Goal: Entertainment & Leisure: Consume media (video, audio)

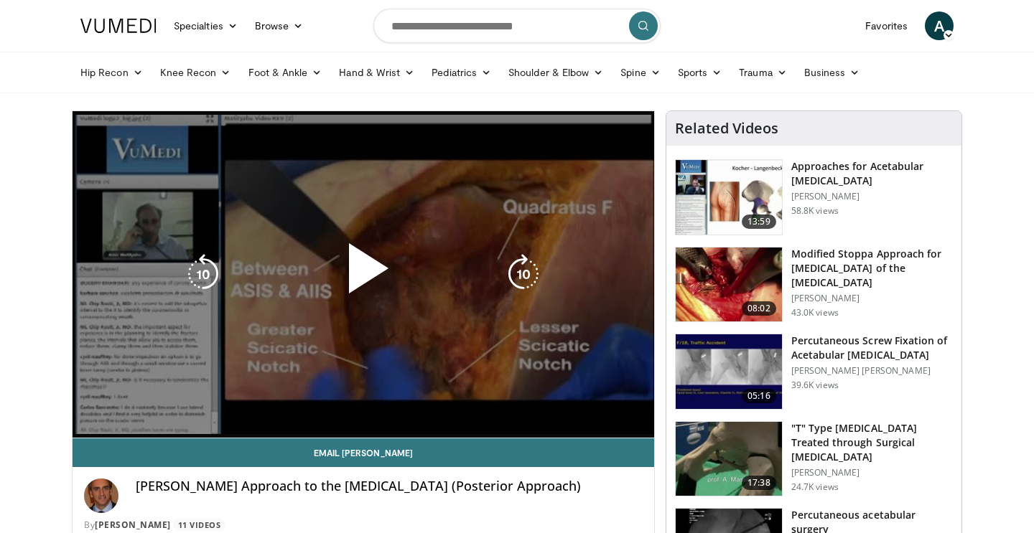
click at [539, 296] on div "10 seconds Tap to unmute" at bounding box center [362, 274] width 581 height 327
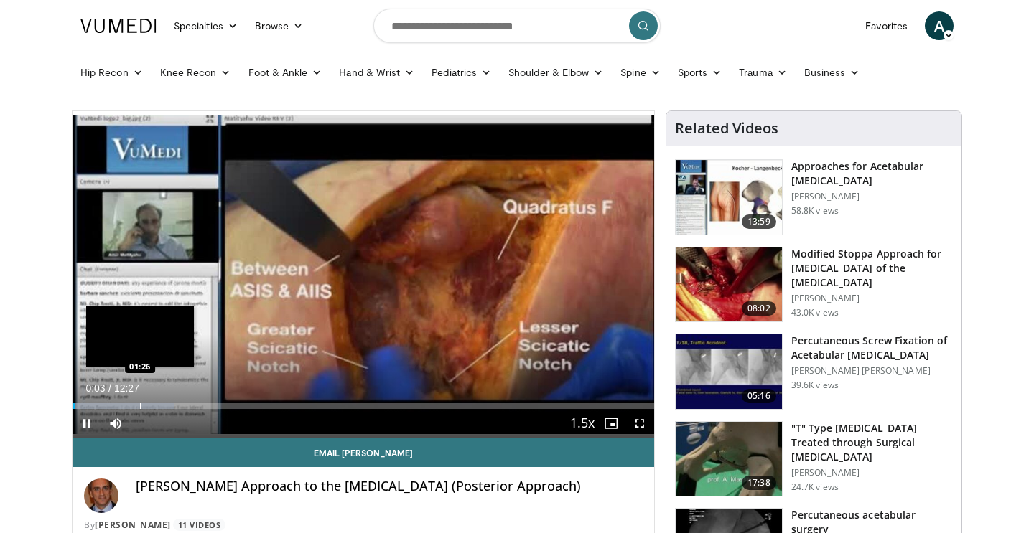
click at [141, 400] on div "Loaded : 17.40% 00:03 01:26" at bounding box center [362, 402] width 581 height 14
click at [109, 407] on div "Progress Bar" at bounding box center [109, 406] width 1 height 6
click at [148, 401] on div "Loaded : 17.40% 01:06 01:36" at bounding box center [362, 402] width 581 height 14
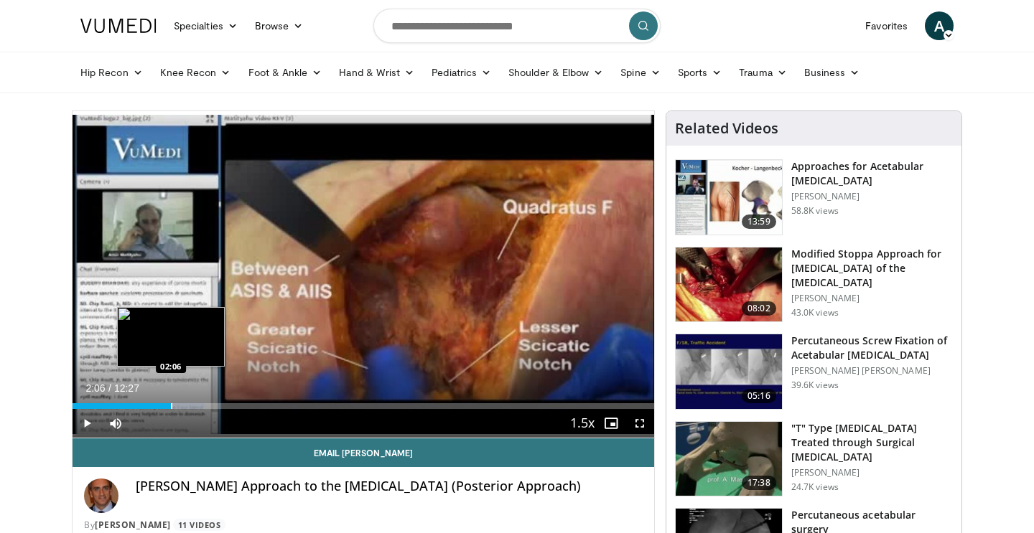
click at [171, 408] on div "Progress Bar" at bounding box center [171, 406] width 1 height 6
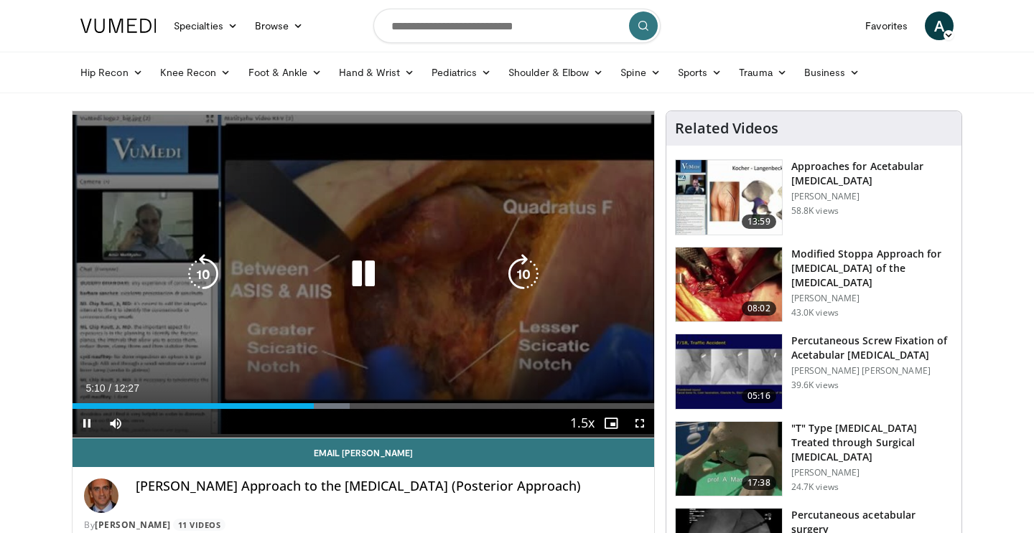
click at [431, 337] on div "10 seconds Tap to unmute" at bounding box center [362, 274] width 581 height 327
click at [389, 319] on div "10 seconds Tap to unmute" at bounding box center [362, 274] width 581 height 327
click at [428, 262] on div "Video Player" at bounding box center [363, 274] width 349 height 29
click at [388, 286] on div "Video Player" at bounding box center [363, 274] width 349 height 29
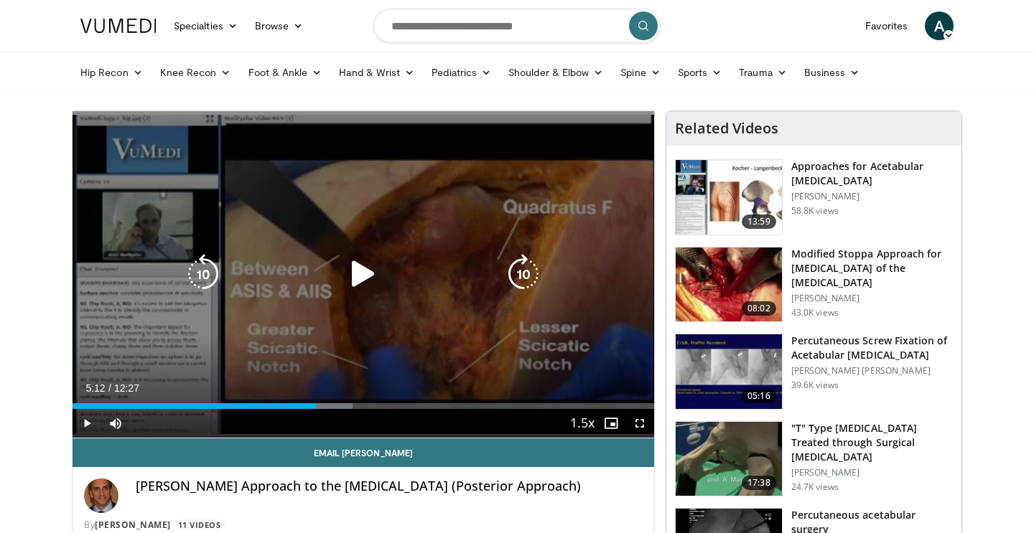
click at [357, 281] on icon "Video Player" at bounding box center [363, 274] width 40 height 40
click at [471, 341] on div "10 seconds Tap to unmute" at bounding box center [362, 274] width 581 height 327
click at [467, 342] on div "10 seconds Tap to unmute" at bounding box center [362, 274] width 581 height 327
click at [467, 357] on div "10 seconds Tap to unmute" at bounding box center [362, 274] width 581 height 327
click at [400, 273] on div "Video Player" at bounding box center [363, 274] width 349 height 29
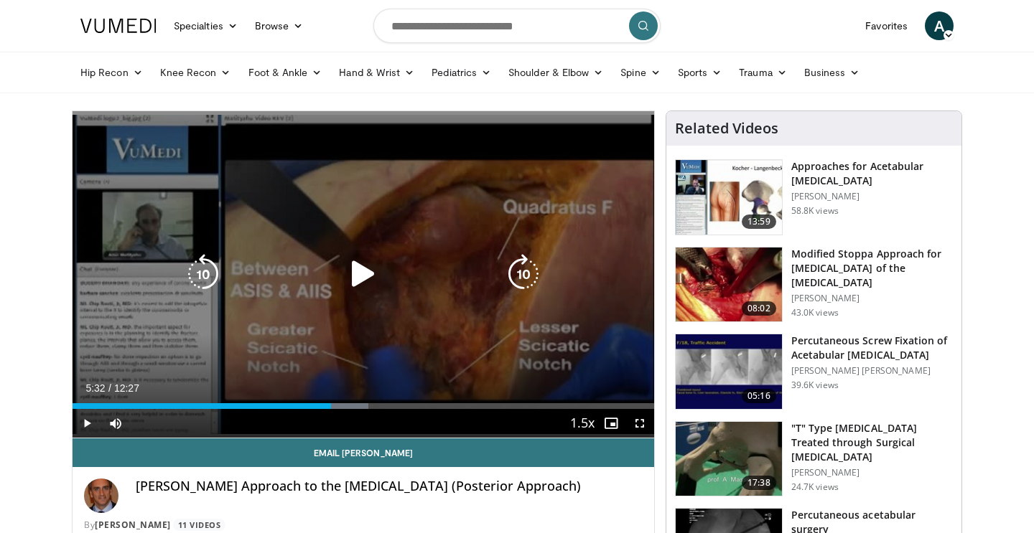
click at [366, 280] on icon "Video Player" at bounding box center [363, 274] width 40 height 40
click at [386, 288] on div "Video Player" at bounding box center [363, 274] width 349 height 29
click at [373, 276] on icon "Video Player" at bounding box center [363, 274] width 40 height 40
click at [371, 276] on icon "Video Player" at bounding box center [363, 274] width 40 height 40
click at [363, 269] on icon "Video Player" at bounding box center [363, 274] width 40 height 40
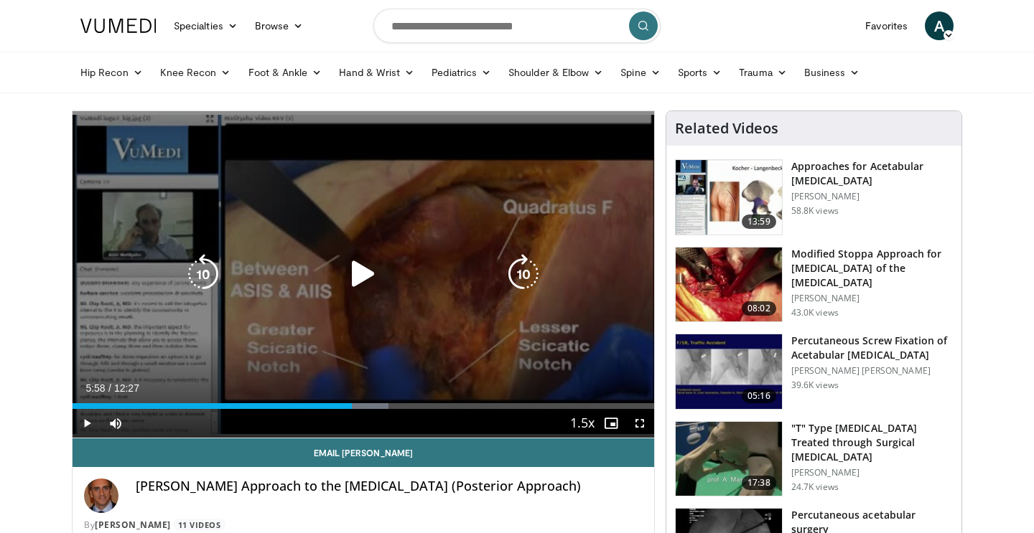
click at [514, 283] on icon "Video Player" at bounding box center [523, 274] width 40 height 40
click at [192, 276] on icon "Video Player" at bounding box center [203, 274] width 40 height 40
click at [301, 275] on div "Video Player" at bounding box center [363, 274] width 349 height 29
click at [324, 281] on div "Video Player" at bounding box center [363, 274] width 349 height 29
click at [346, 281] on icon "Video Player" at bounding box center [363, 274] width 40 height 40
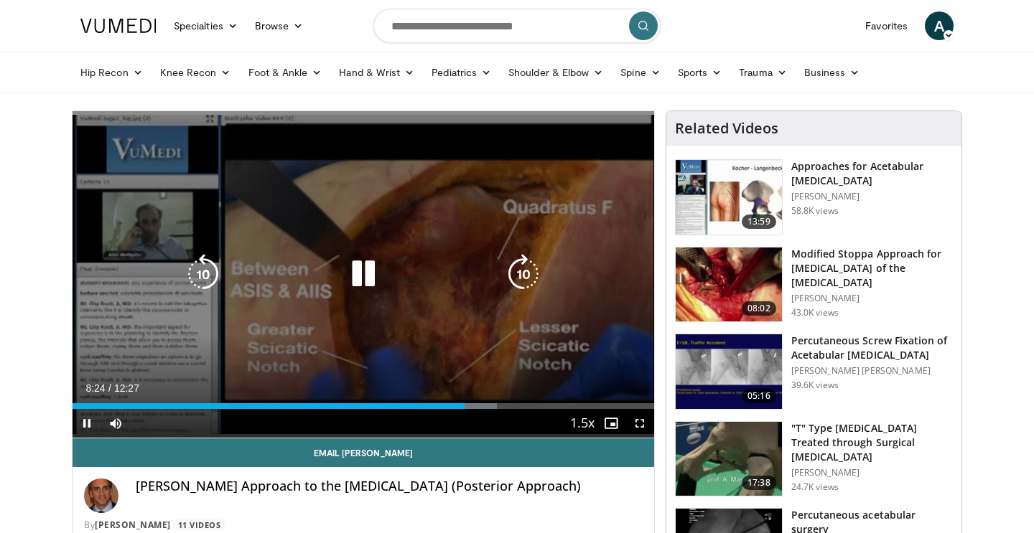
click at [362, 271] on icon "Video Player" at bounding box center [363, 274] width 40 height 40
